Goal: Information Seeking & Learning: Compare options

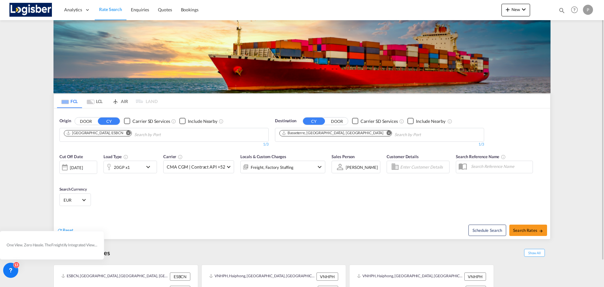
click at [382, 134] on button "Remove" at bounding box center [386, 133] width 9 height 6
click at [126, 132] on md-icon "Remove" at bounding box center [128, 132] width 5 height 5
click at [94, 137] on body "Analytics Dashboard Rate Search Enquiries Quotes Bookings" at bounding box center [302, 143] width 604 height 287
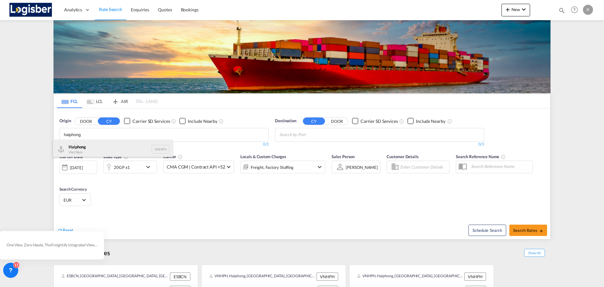
type input "haiphong"
click at [85, 145] on div "Haiphong Viet Nam VNHPH" at bounding box center [113, 149] width 120 height 19
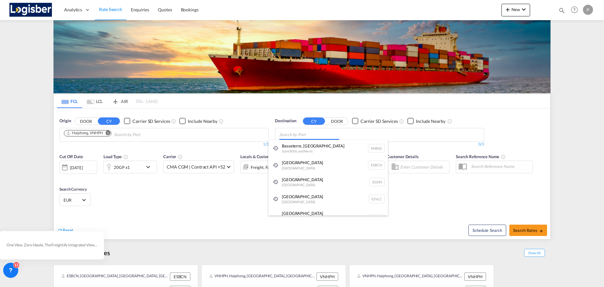
click at [301, 131] on body "Analytics Dashboard Rate Search Enquiries Quotes Bookings" at bounding box center [302, 143] width 604 height 287
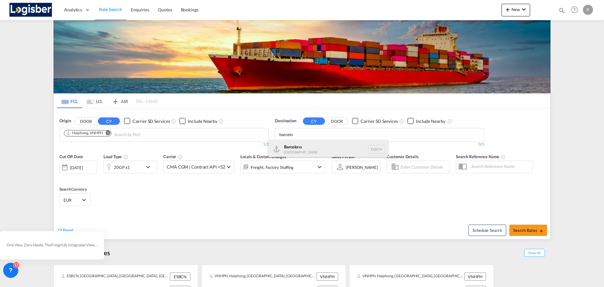
type input "barcelo"
click at [312, 141] on div "Barcelo na [GEOGRAPHIC_DATA] ESBCN" at bounding box center [328, 149] width 120 height 19
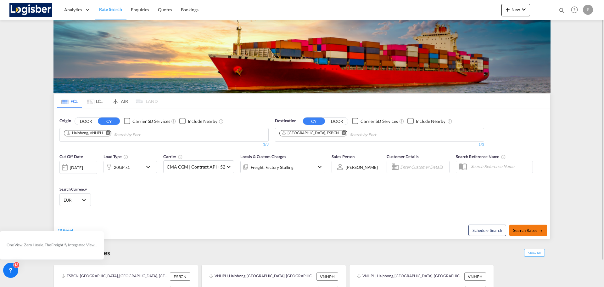
click at [524, 226] on button "Search Rates" at bounding box center [528, 229] width 38 height 11
type input "VNHPH to ESBCN / [DATE]"
